Goal: Navigation & Orientation: Go to known website

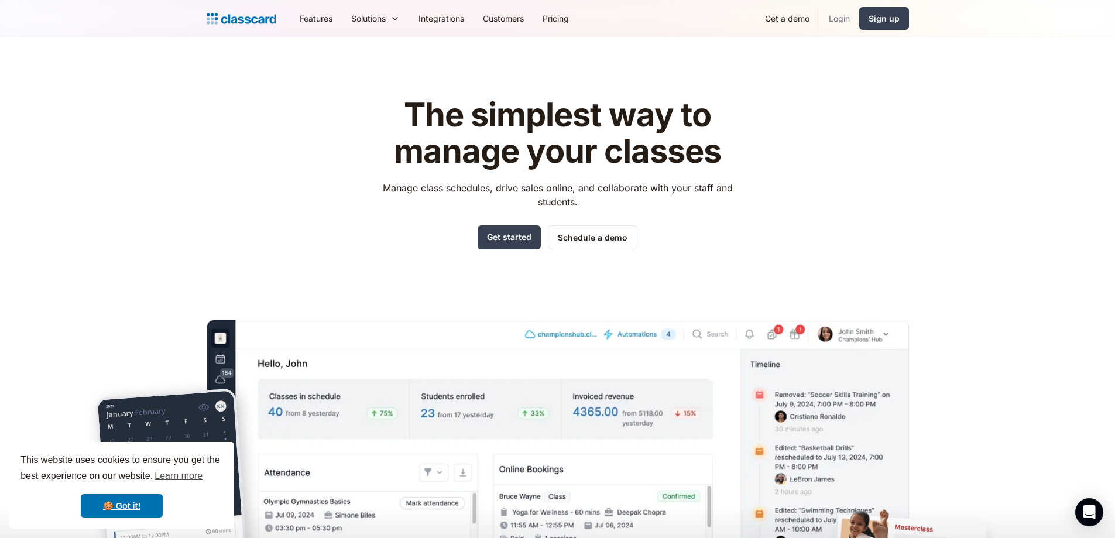
click at [834, 11] on link "Login" at bounding box center [840, 18] width 40 height 26
click at [829, 21] on link "Login" at bounding box center [840, 18] width 40 height 26
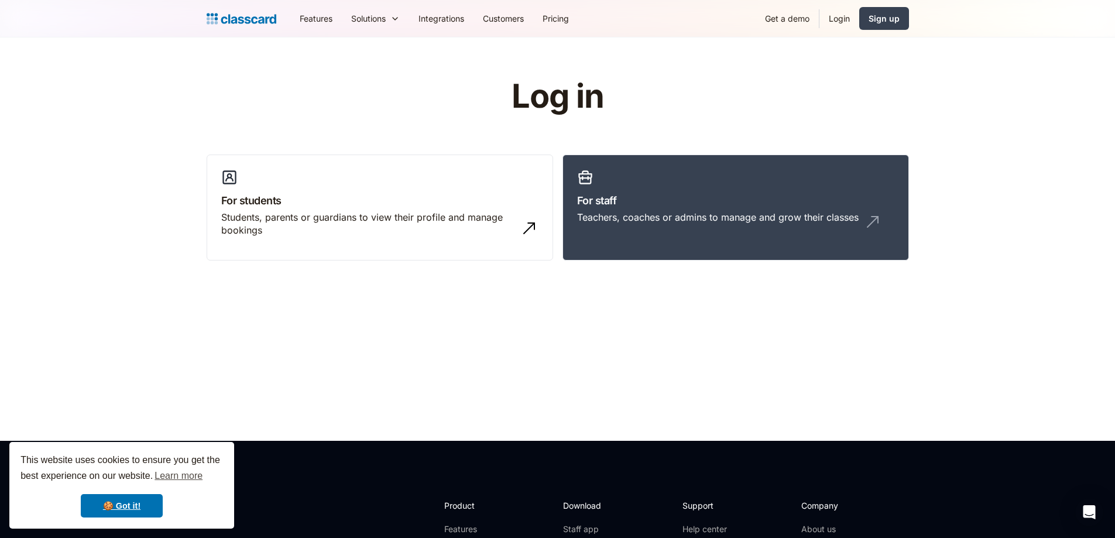
click at [846, 22] on link "Login" at bounding box center [840, 18] width 40 height 26
